Goal: Complete application form

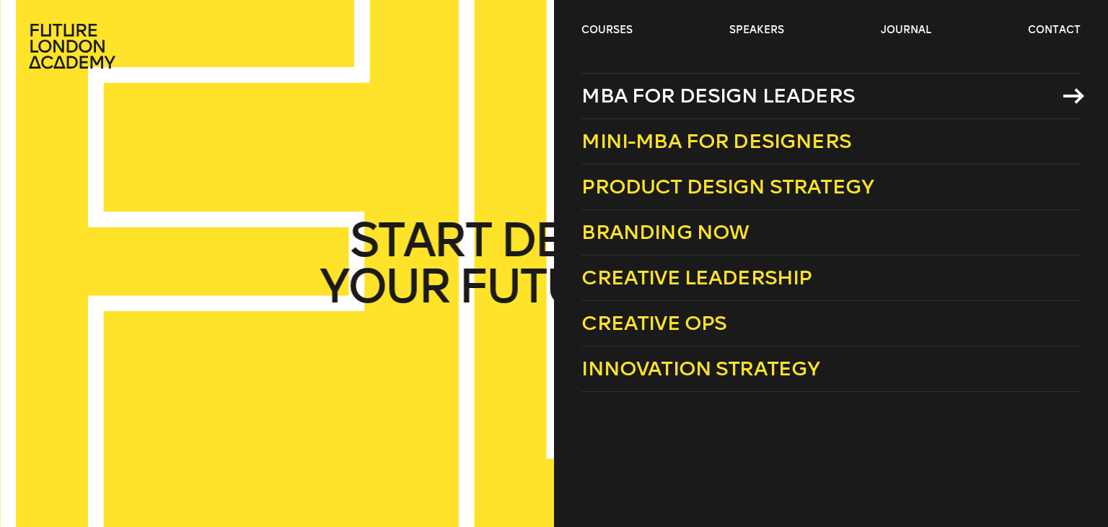
click at [627, 115] on link "MBA for Design Leaders" at bounding box center [831, 96] width 499 height 46
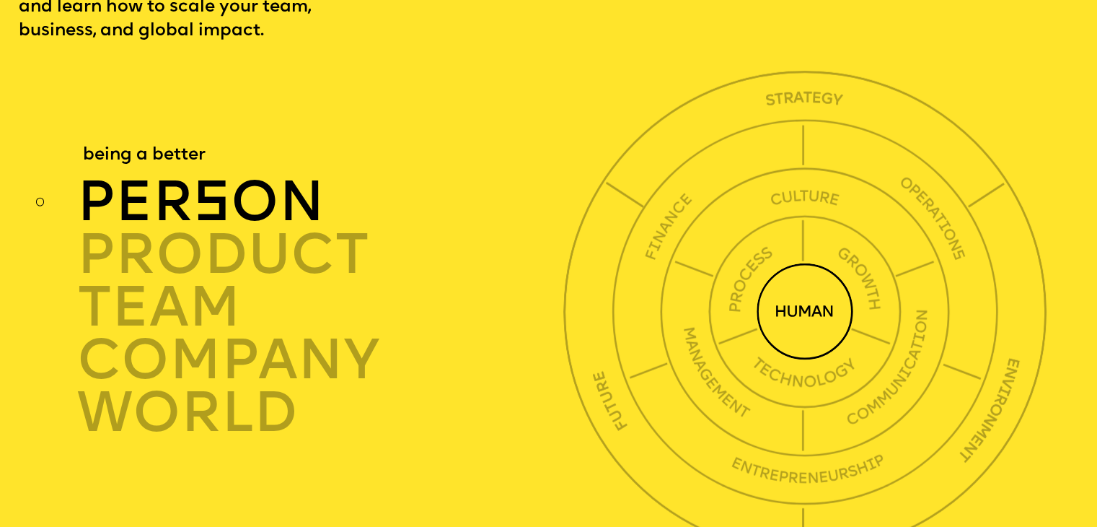
scroll to position [3968, 0]
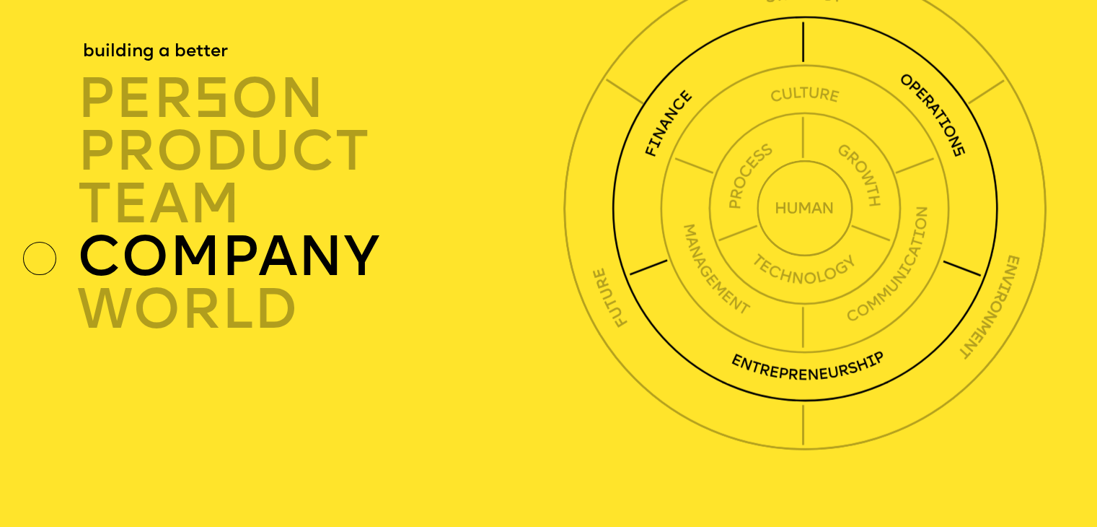
click at [656, 167] on img at bounding box center [805, 209] width 386 height 386
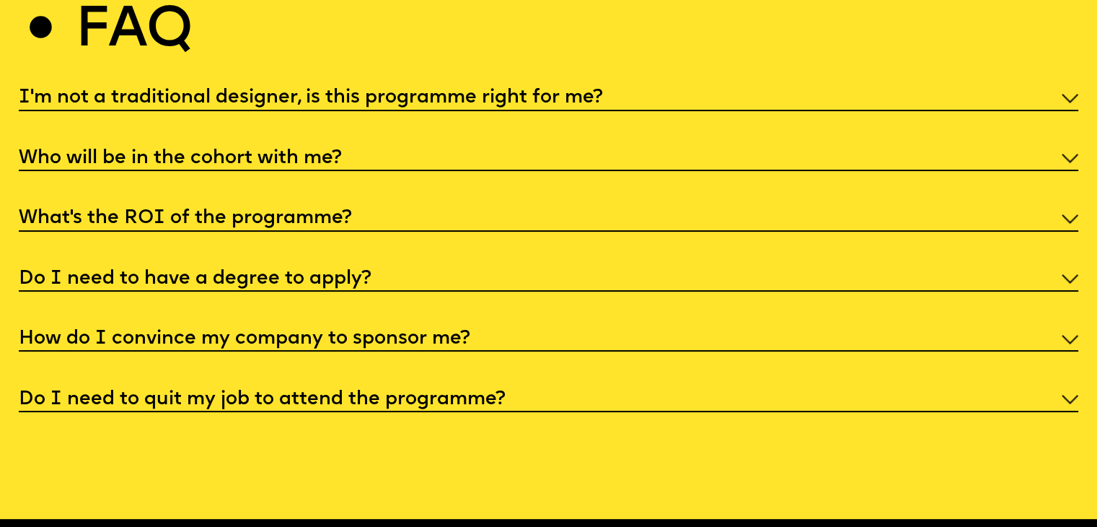
scroll to position [6133, 0]
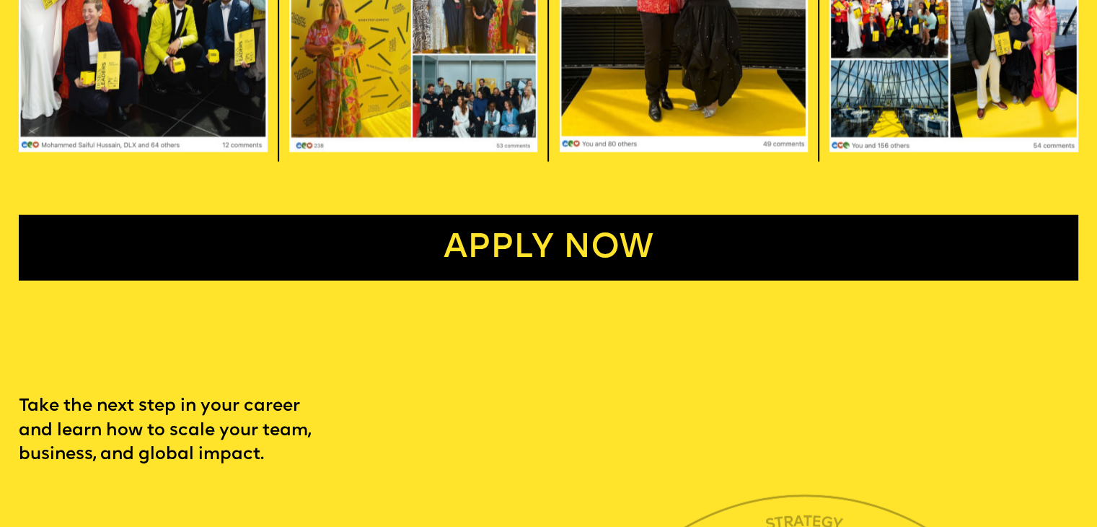
click at [565, 256] on link "Apply now" at bounding box center [548, 248] width 1059 height 66
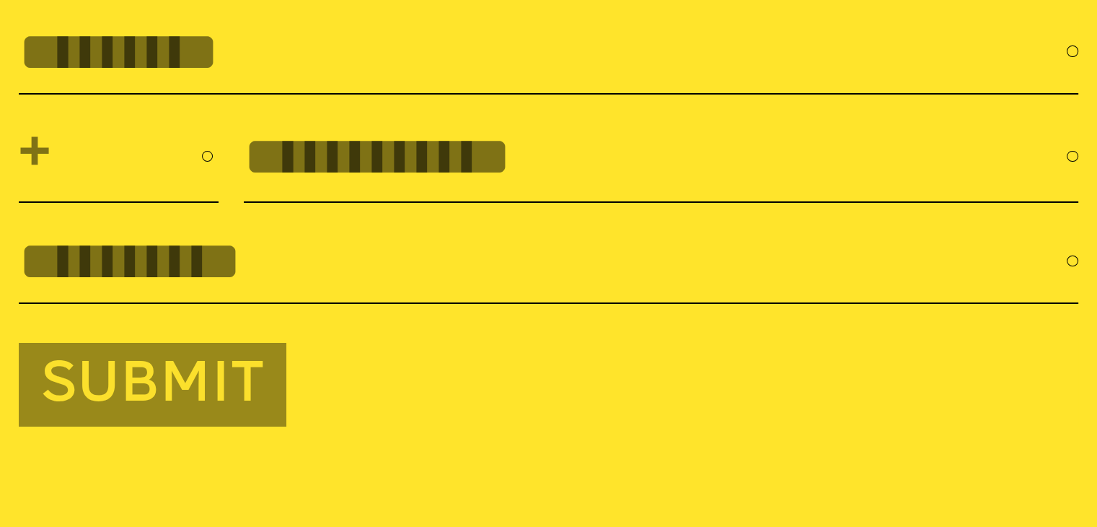
scroll to position [5168, 0]
click at [449, 82] on input "text" at bounding box center [543, 50] width 1048 height 61
click at [421, 186] on input "tel" at bounding box center [655, 155] width 823 height 61
click at [350, 291] on input "email" at bounding box center [543, 259] width 1048 height 61
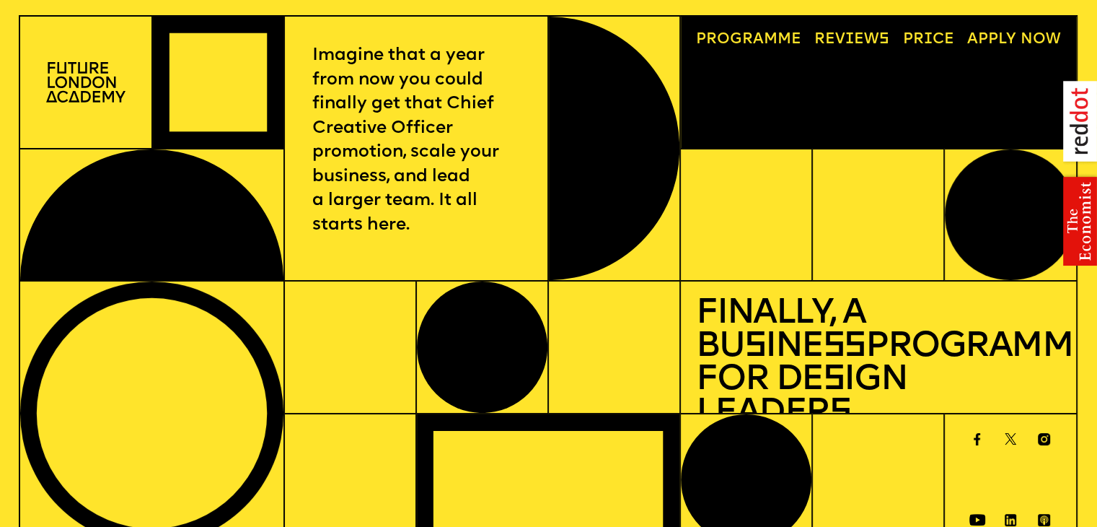
scroll to position [0, 0]
